Goal: Task Accomplishment & Management: Use online tool/utility

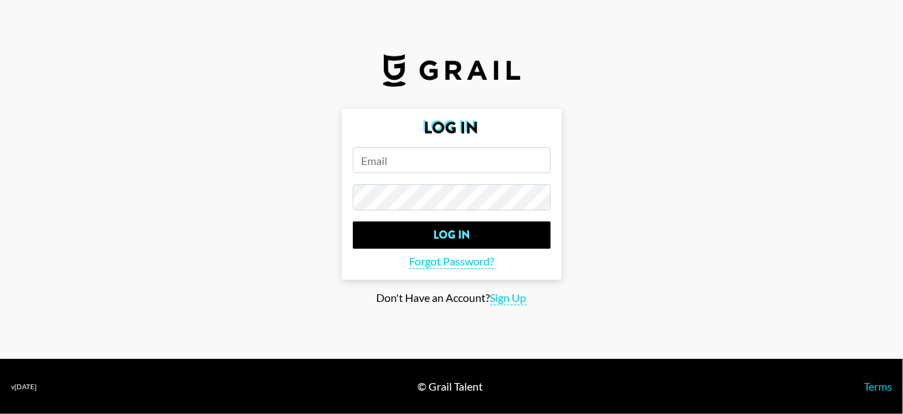
click at [414, 160] on input "email" at bounding box center [452, 160] width 198 height 26
paste input "[EMAIL_ADDRESS][DOMAIN_NAME]"
type input "[EMAIL_ADDRESS][DOMAIN_NAME]"
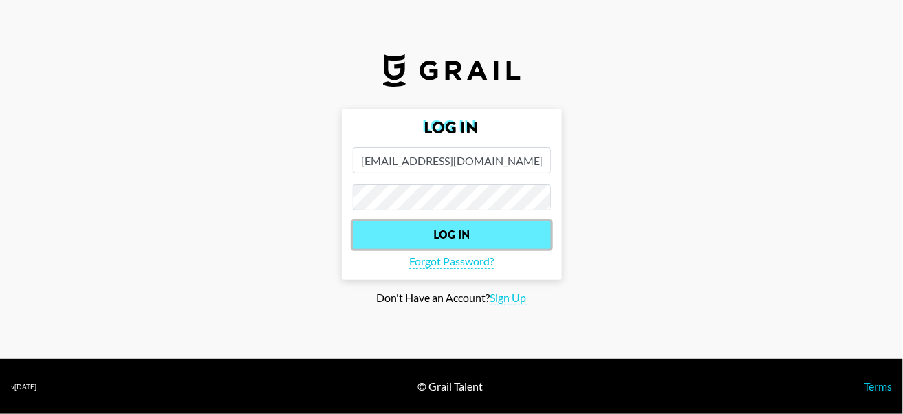
click at [435, 239] on input "Log In" at bounding box center [452, 236] width 198 height 28
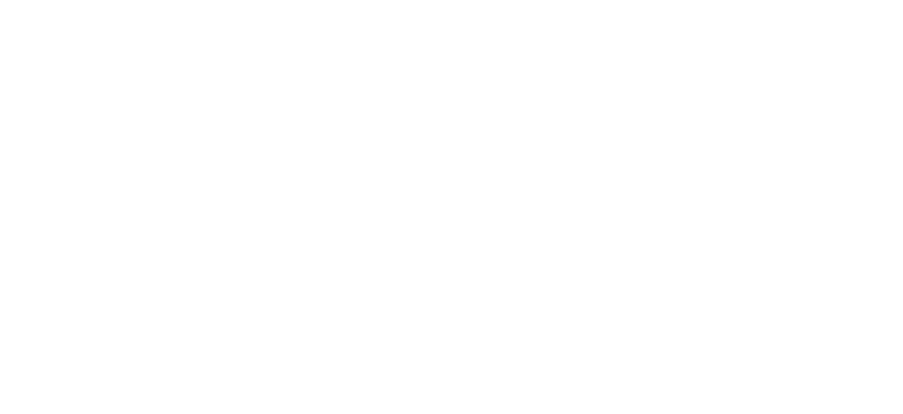
select select "Song"
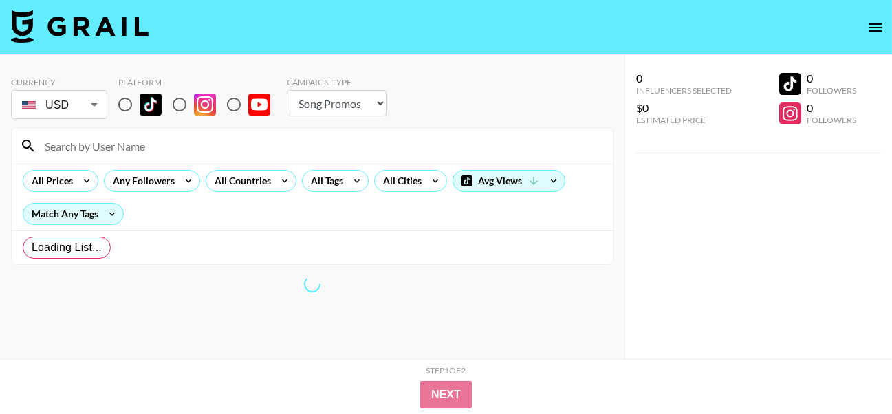
radio input "true"
select select "Brand"
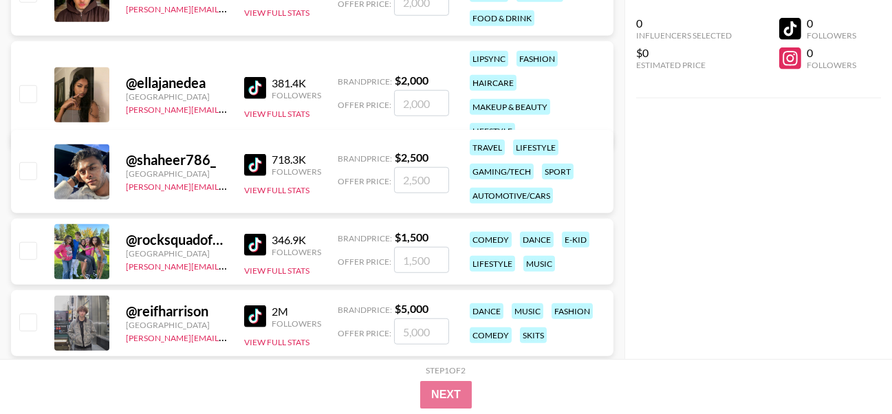
scroll to position [2216, 0]
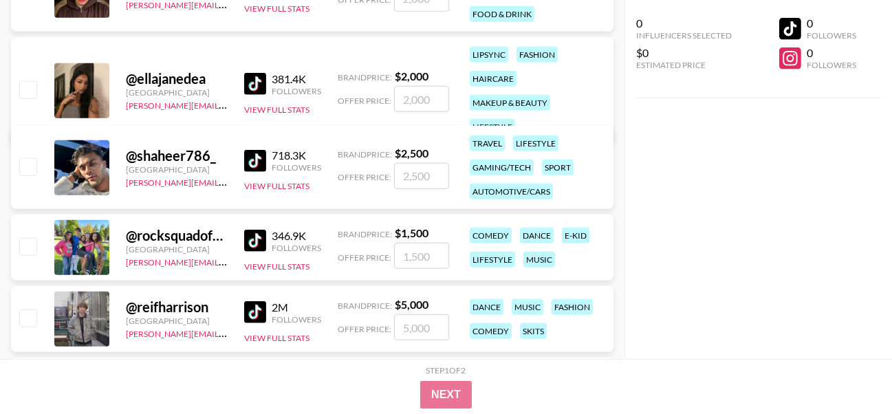
click at [507, 165] on div "gaming/tech" at bounding box center [502, 168] width 64 height 16
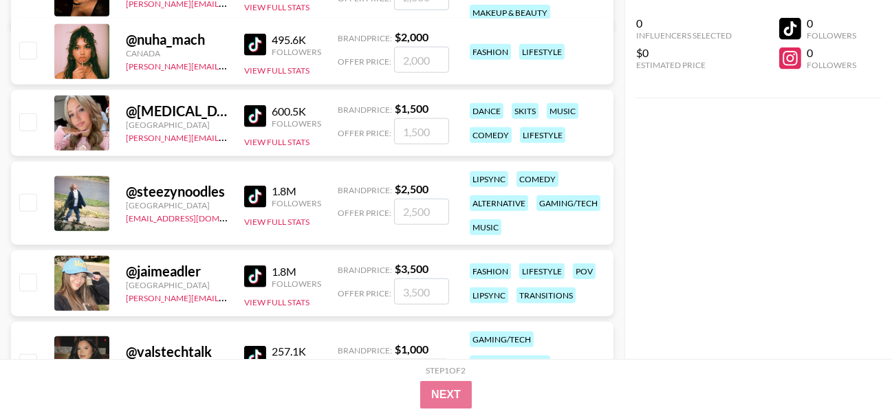
scroll to position [3057, 0]
click at [223, 189] on div "@ steezynoodles" at bounding box center [177, 190] width 102 height 17
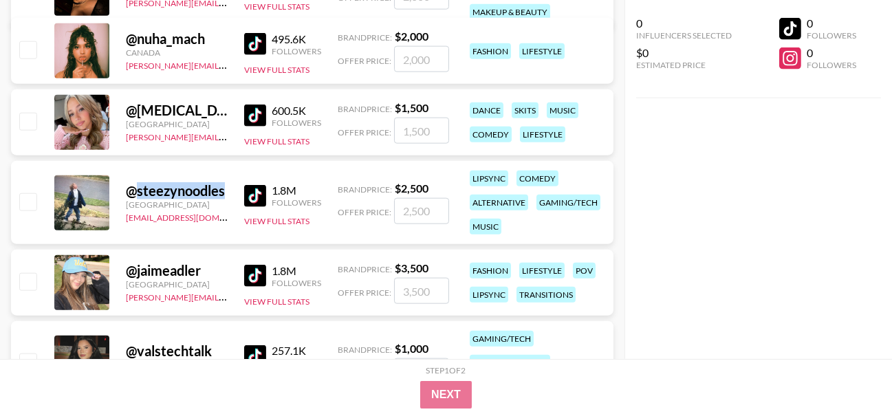
drag, startPoint x: 222, startPoint y: 188, endPoint x: 215, endPoint y: 190, distance: 7.0
click at [215, 190] on div "@ steezynoodles" at bounding box center [177, 190] width 102 height 17
copy div "steezynoodles"
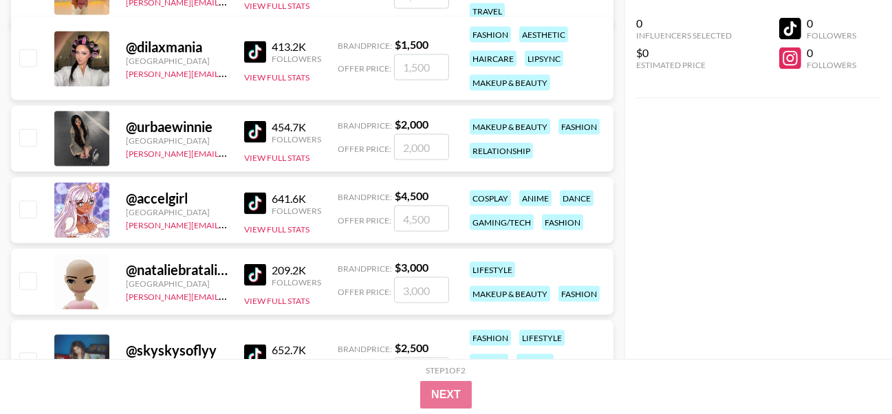
scroll to position [4128, 0]
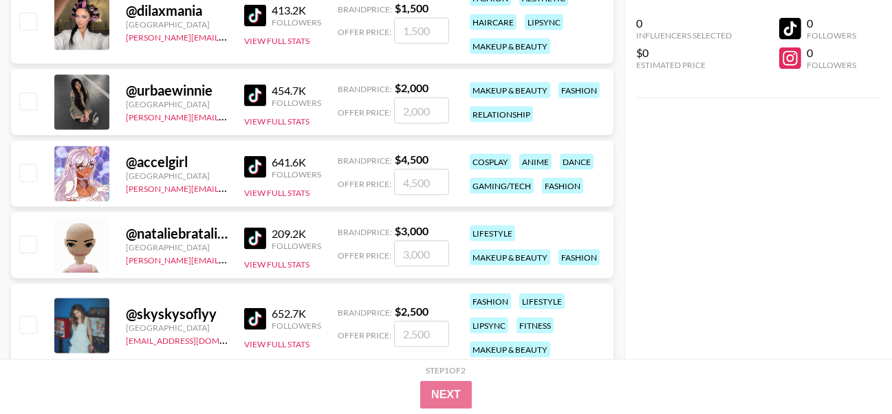
click at [251, 163] on img at bounding box center [255, 167] width 22 height 22
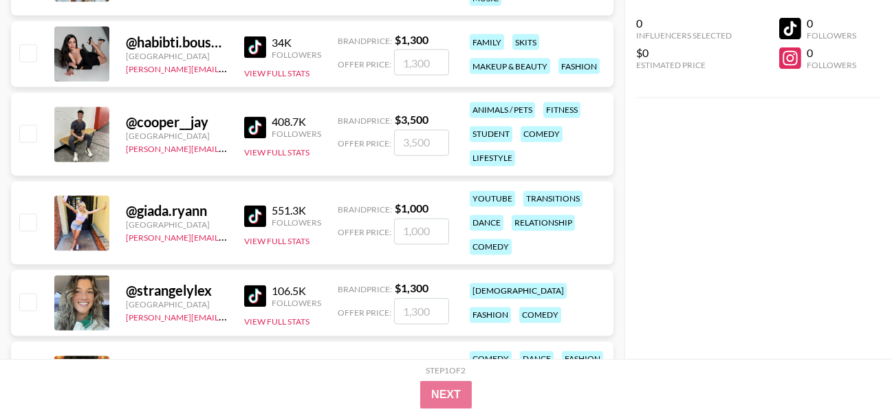
scroll to position [4663, 0]
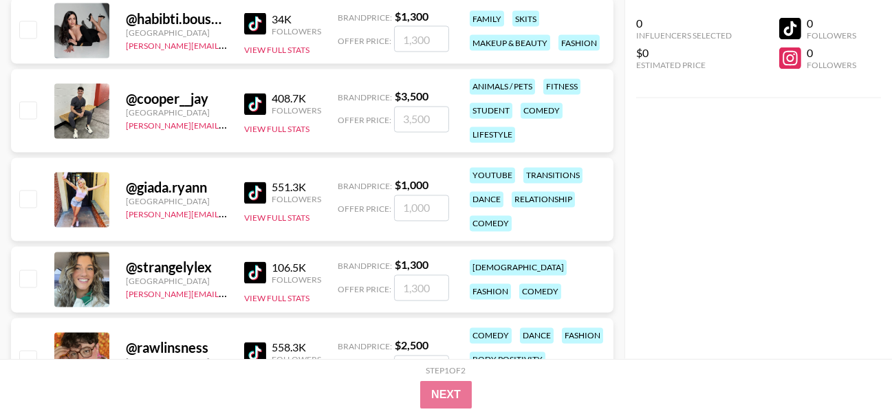
click at [257, 195] on img at bounding box center [255, 193] width 22 height 22
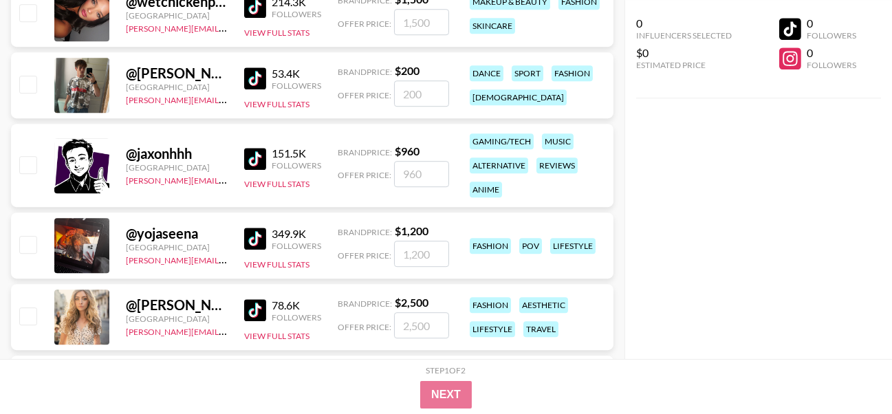
scroll to position [7414, 0]
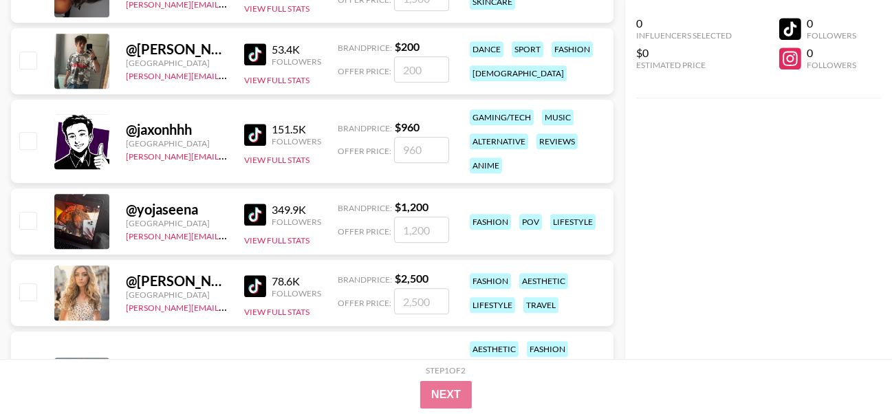
click at [257, 134] on img at bounding box center [255, 135] width 22 height 22
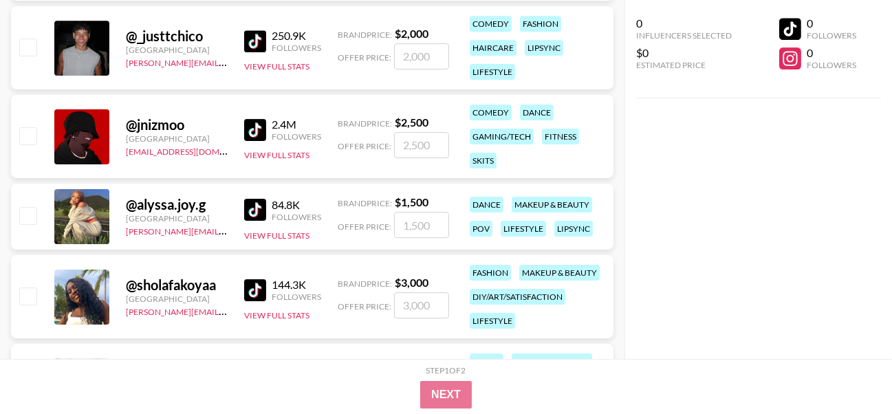
scroll to position [8331, 0]
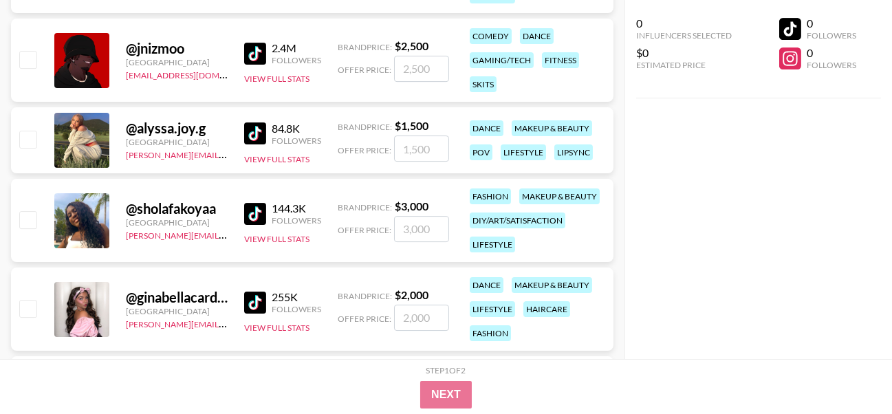
click at [261, 52] on img at bounding box center [255, 54] width 22 height 22
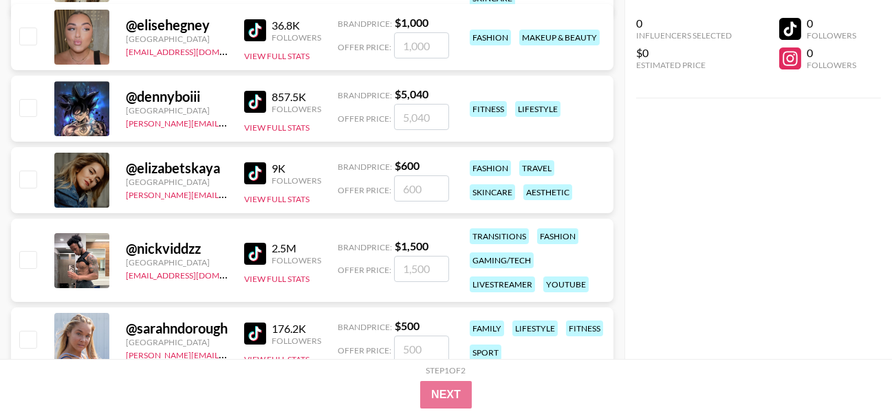
scroll to position [8866, 0]
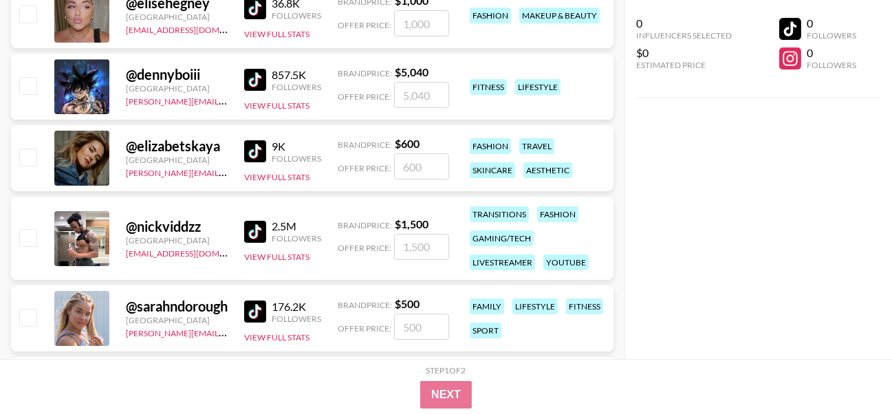
click at [261, 228] on img at bounding box center [255, 232] width 22 height 22
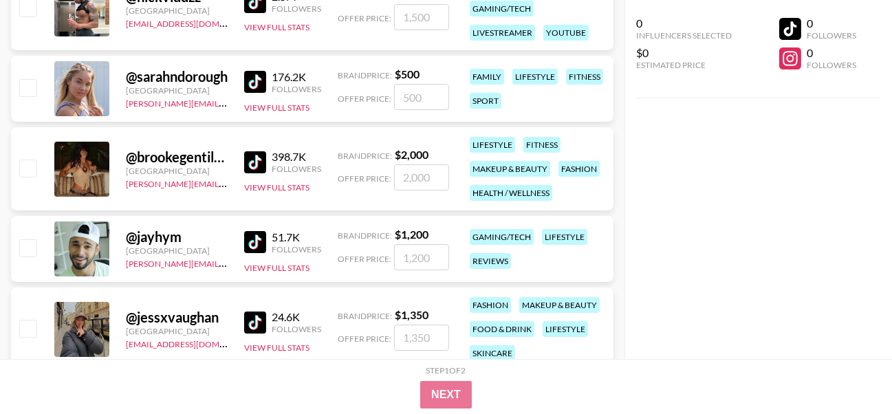
click at [257, 242] on img at bounding box center [255, 242] width 22 height 22
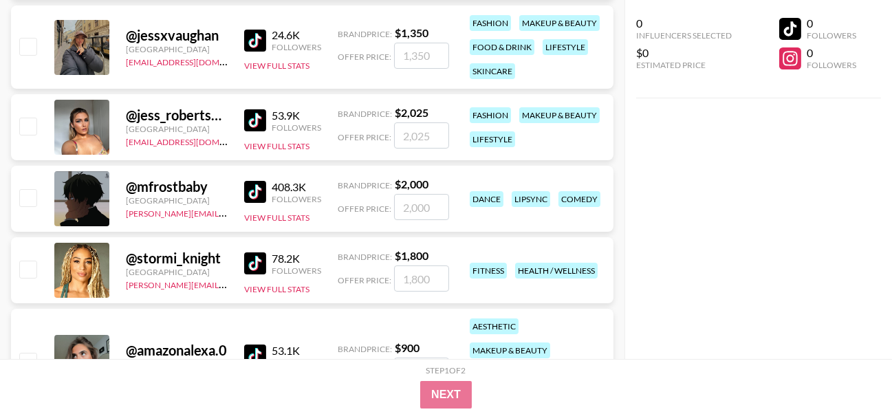
scroll to position [9698, 0]
